Goal: Information Seeking & Learning: Find specific fact

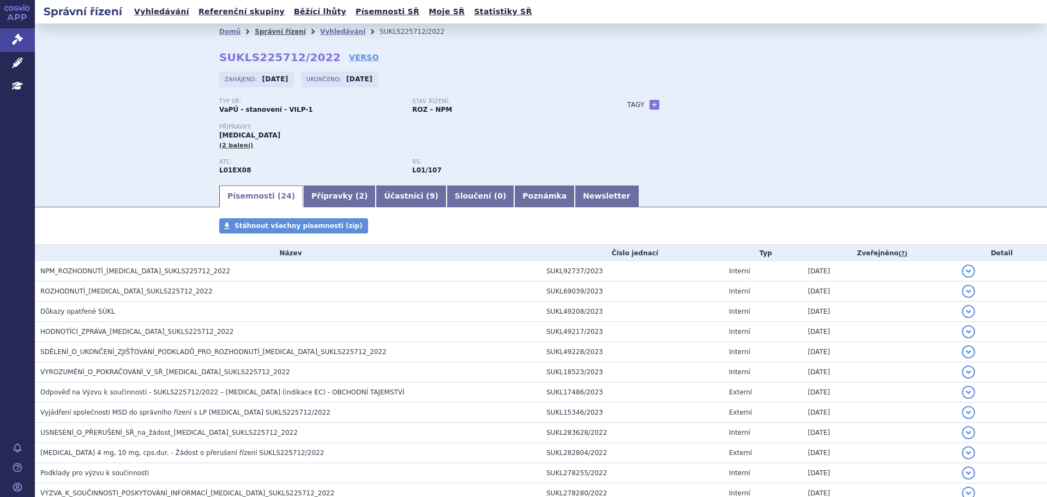
click at [261, 29] on link "Správní řízení" at bounding box center [280, 32] width 51 height 8
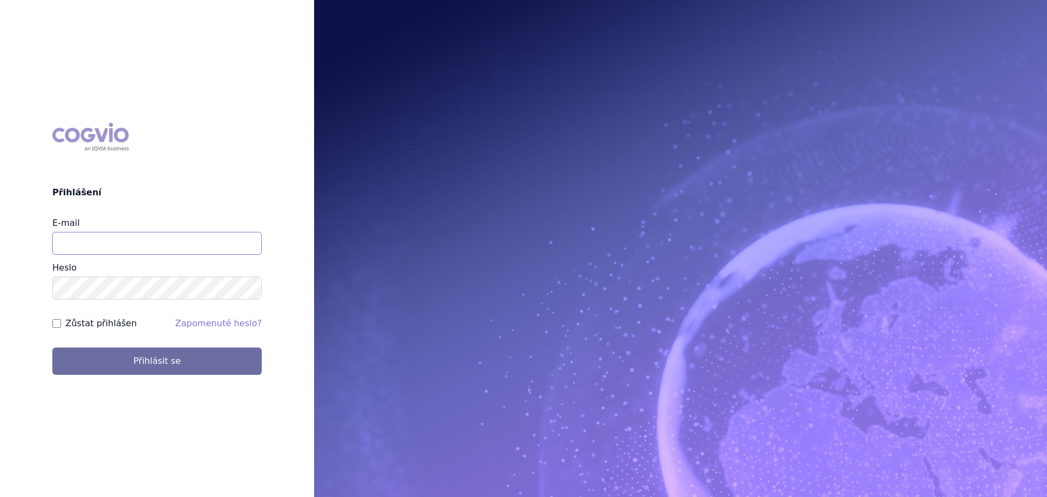
click at [77, 245] on input "E-mail" at bounding box center [156, 243] width 209 height 23
type input "[PERSON_NAME][EMAIL_ADDRESS][DOMAIN_NAME]"
click at [52, 347] on button "Přihlásit se" at bounding box center [156, 360] width 209 height 27
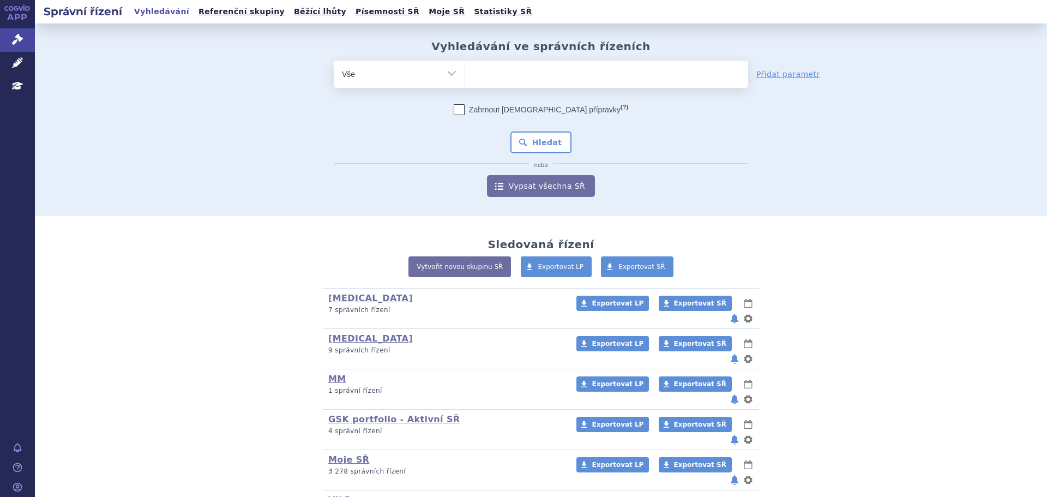
click at [532, 75] on ul at bounding box center [606, 72] width 283 height 23
click at [465, 75] on select at bounding box center [464, 73] width 1 height 27
type input "ke"
type input "key"
type input "keytr"
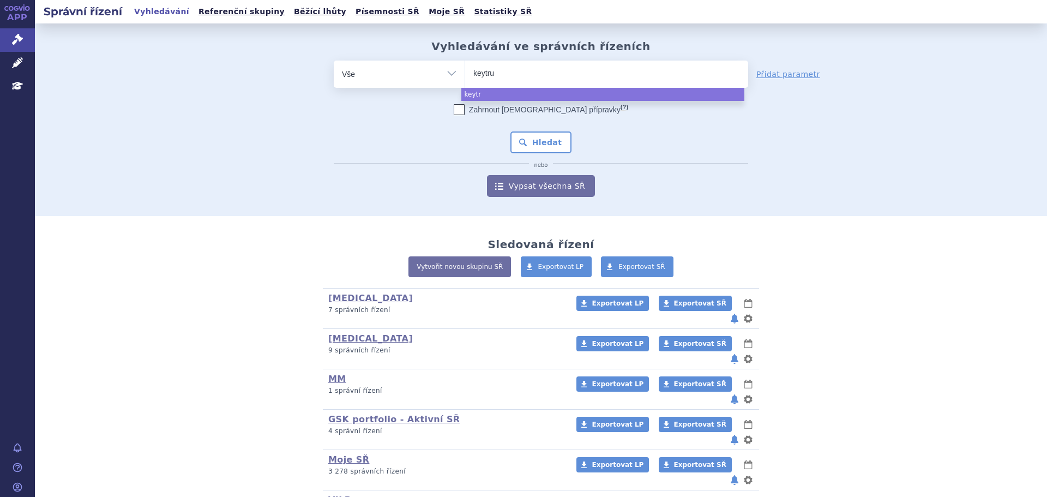
type input "keytrud"
type input "keytruda"
select select "[MEDICAL_DATA]"
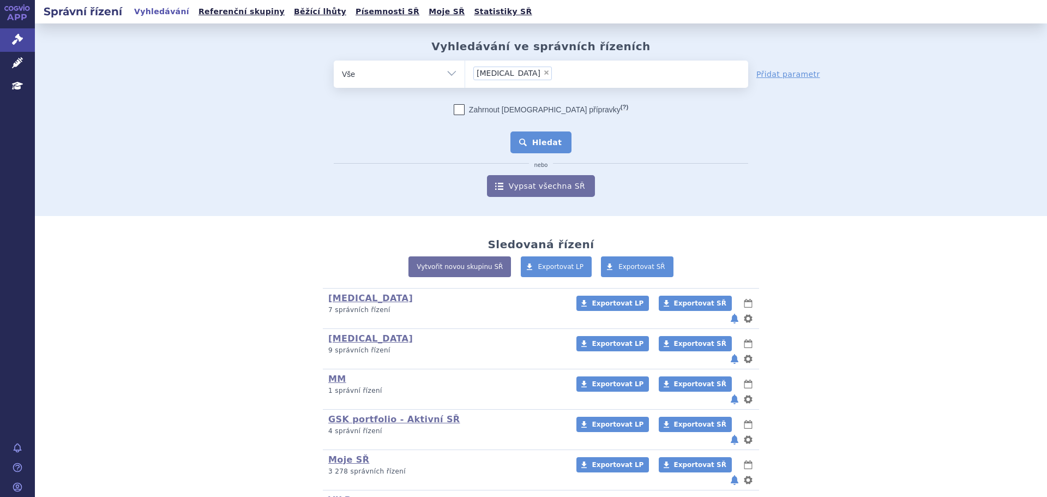
click at [529, 141] on button "Hledat" at bounding box center [541, 142] width 62 height 22
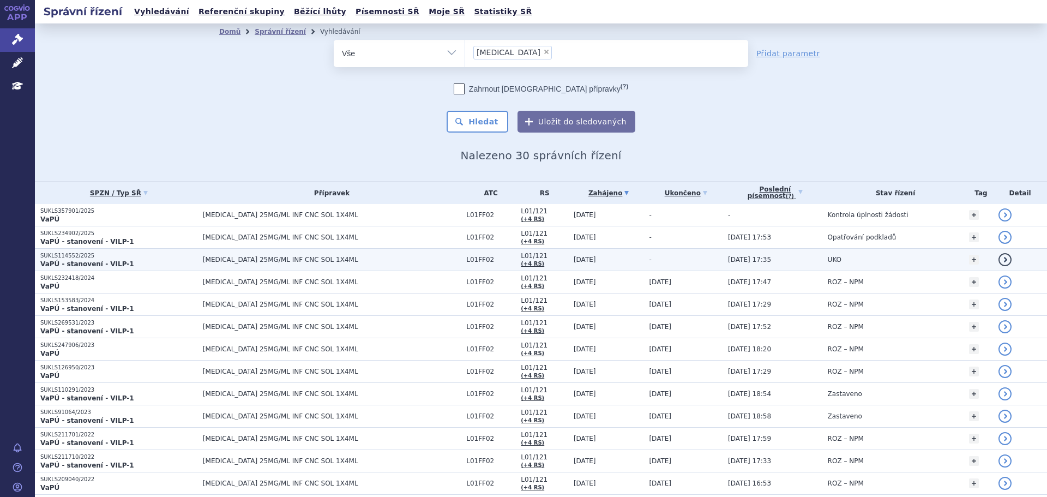
click at [148, 258] on p "SUKLS114552/2025" at bounding box center [118, 256] width 157 height 8
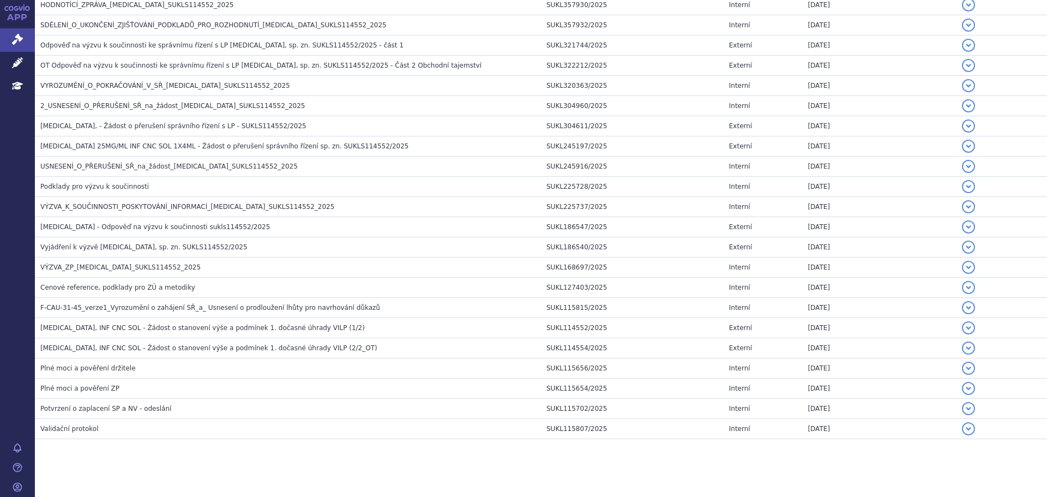
scroll to position [277, 0]
click at [168, 321] on td "[MEDICAL_DATA], INF CNC SOL - Žádost o stanovení výše a podmínek 1. dočasné úhr…" at bounding box center [288, 327] width 506 height 20
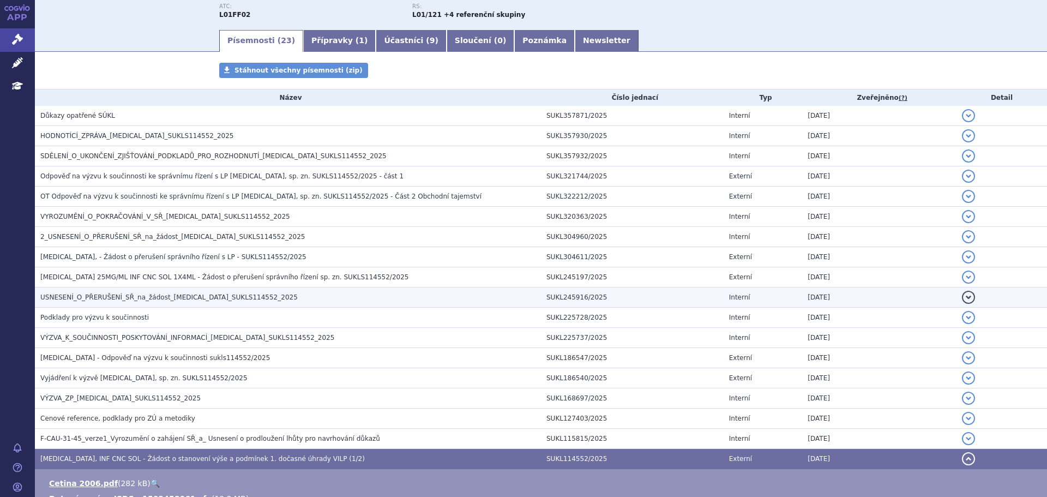
scroll to position [142, 0]
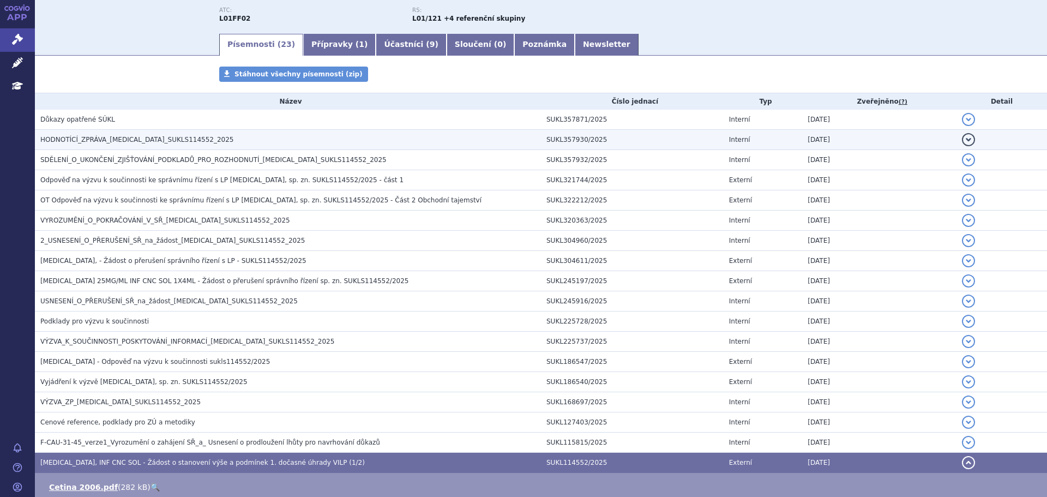
click at [215, 137] on h3 "HODNOTÍCÍ_ZPRÁVA_[MEDICAL_DATA]_SUKLS114552_2025" at bounding box center [290, 139] width 500 height 11
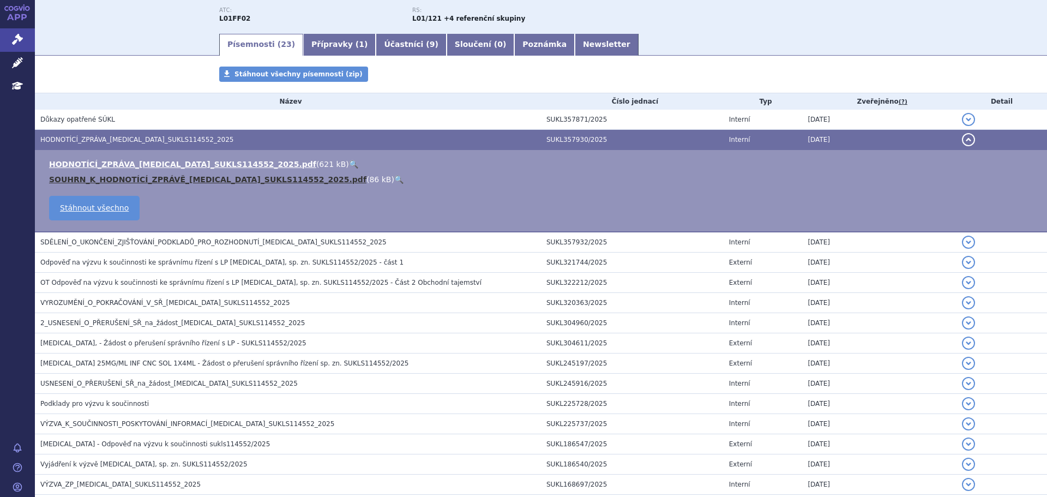
click at [198, 175] on link "SOUHRN_K_HODNOTÍCÍ_ZPRÁVĚ_[MEDICAL_DATA]_SUKLS114552_2025.pdf" at bounding box center [207, 179] width 317 height 9
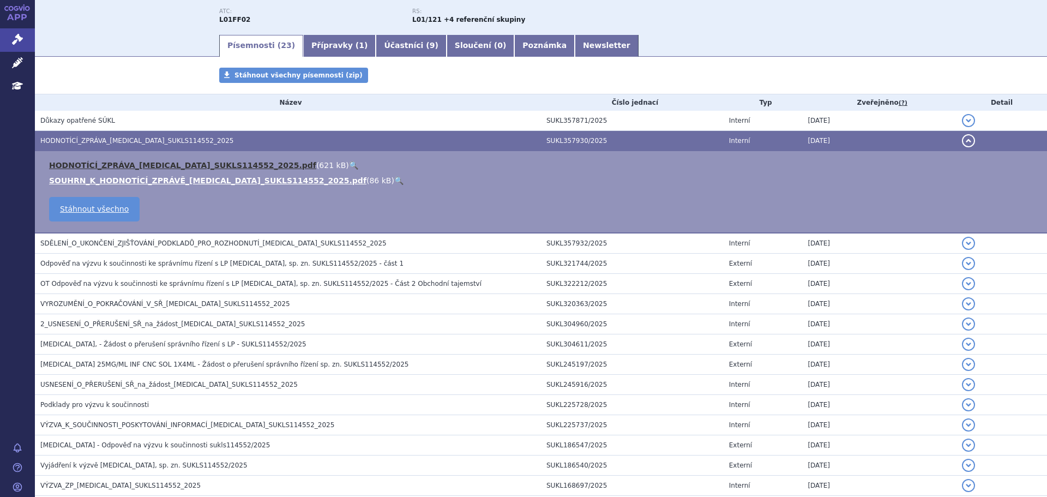
click at [147, 167] on link "HODNOTÍCÍ_ZPRÁVA_[MEDICAL_DATA]_SUKLS114552_2025.pdf" at bounding box center [182, 165] width 267 height 9
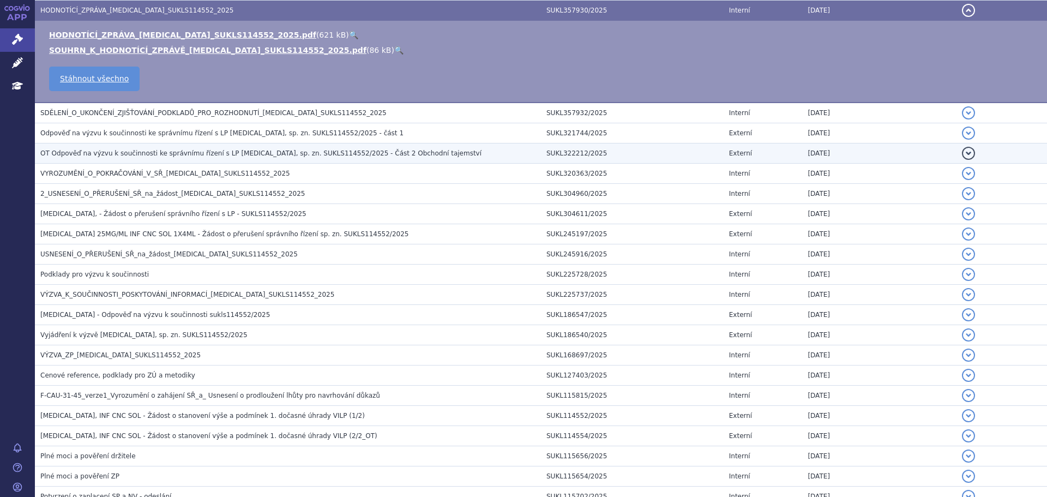
scroll to position [271, 0]
click at [243, 151] on span "OT Odpověď na výzvu k součinnosti ke správnímu řízení s LP [MEDICAL_DATA], sp. …" at bounding box center [260, 153] width 441 height 8
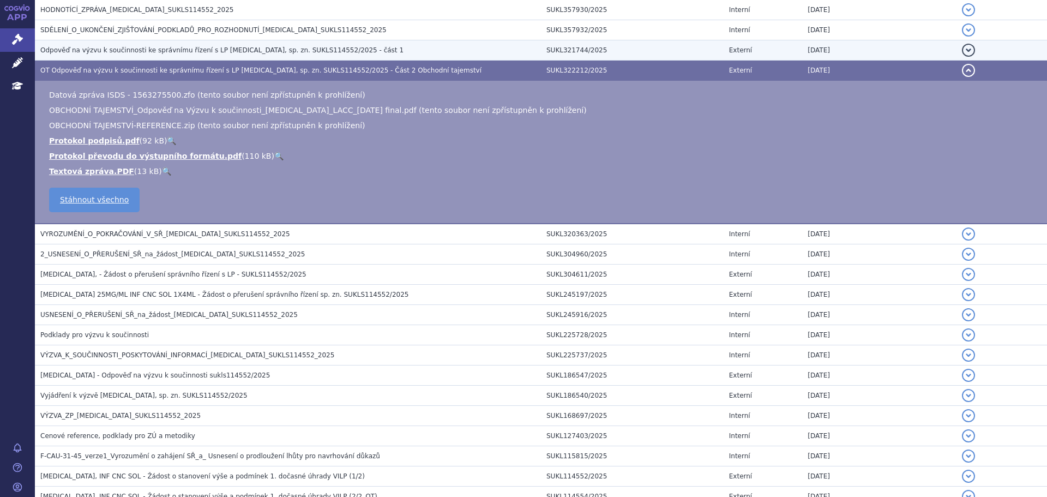
click at [280, 52] on span "Odpověď na výzvu k součinnosti ke správnímu řízení s LP [MEDICAL_DATA], sp. zn.…" at bounding box center [221, 50] width 363 height 8
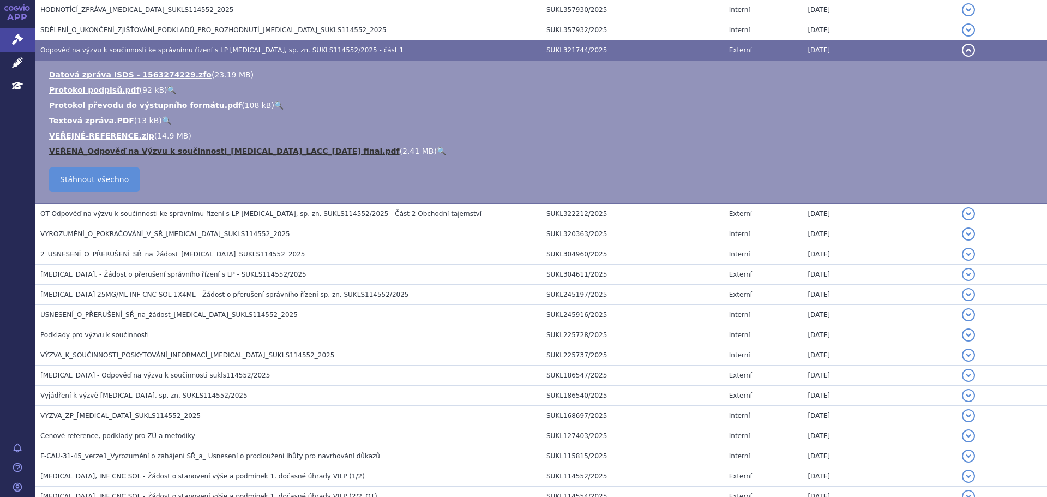
click at [209, 151] on link "VEŘENÁ_Odpověď na Výzvu k součinnosti_[MEDICAL_DATA]_LACC_[DATE] final.pdf" at bounding box center [224, 151] width 351 height 9
